Goal: Task Accomplishment & Management: Manage account settings

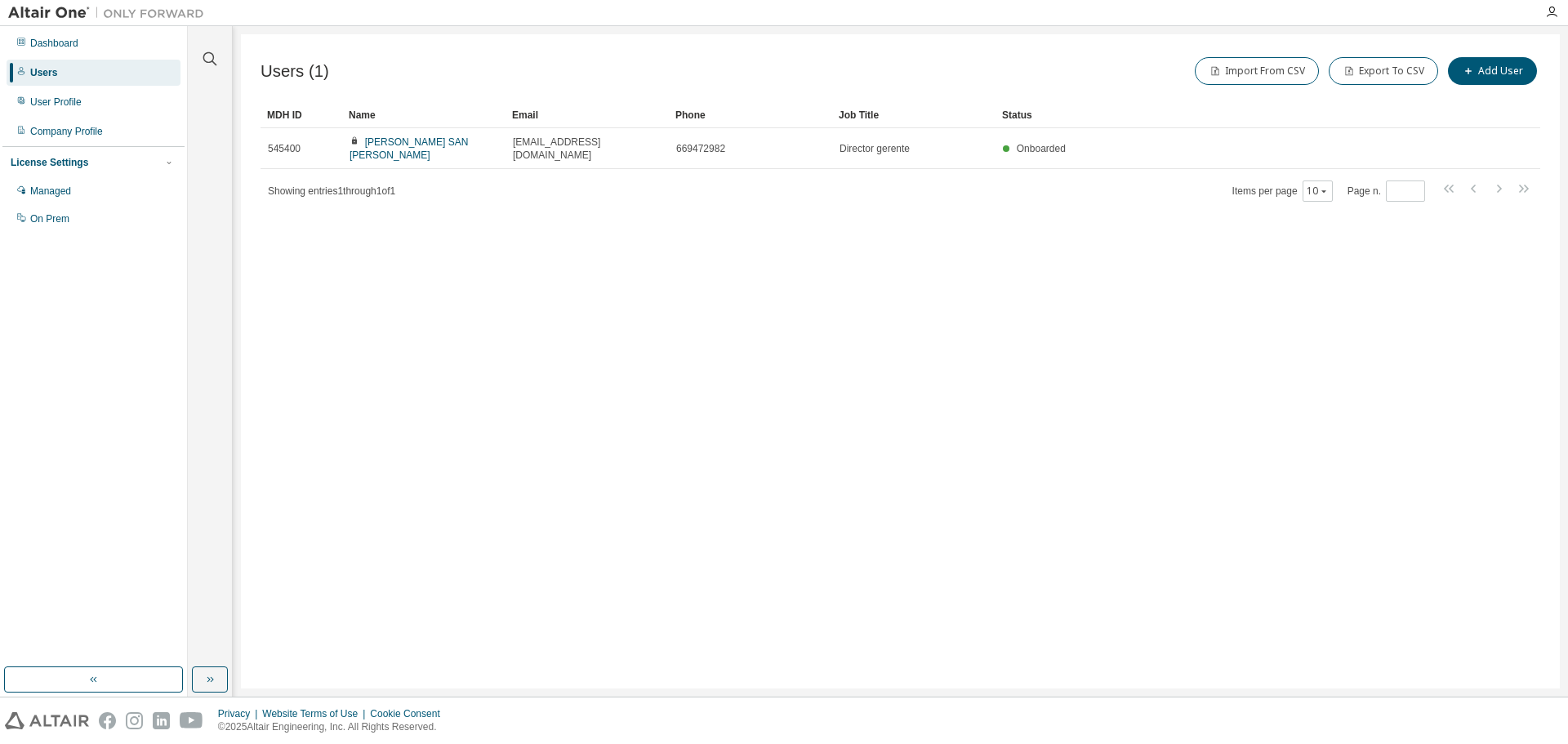
click at [1434, 356] on div "Users (1) Import From CSV Export To CSV Add User Clear Load Save Save As Field …" at bounding box center [901, 361] width 1319 height 654
